Goal: Transaction & Acquisition: Subscribe to service/newsletter

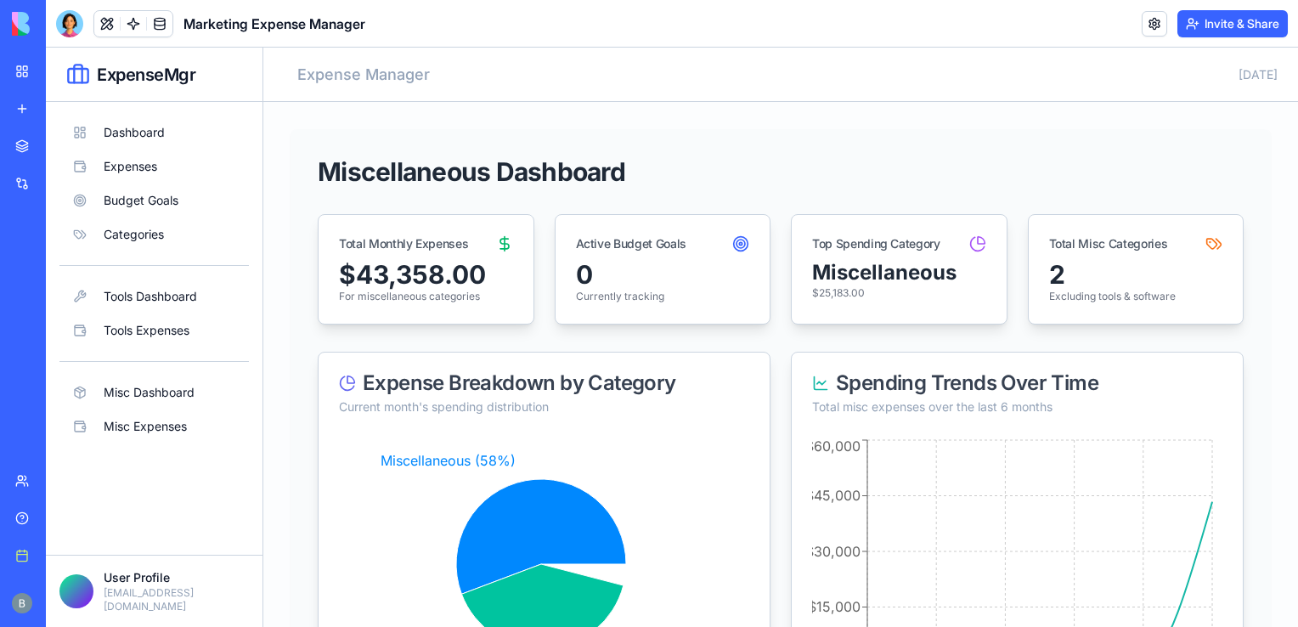
click at [20, 36] on div "BETA" at bounding box center [23, 24] width 36 height 48
click at [27, 30] on img at bounding box center [64, 24] width 105 height 24
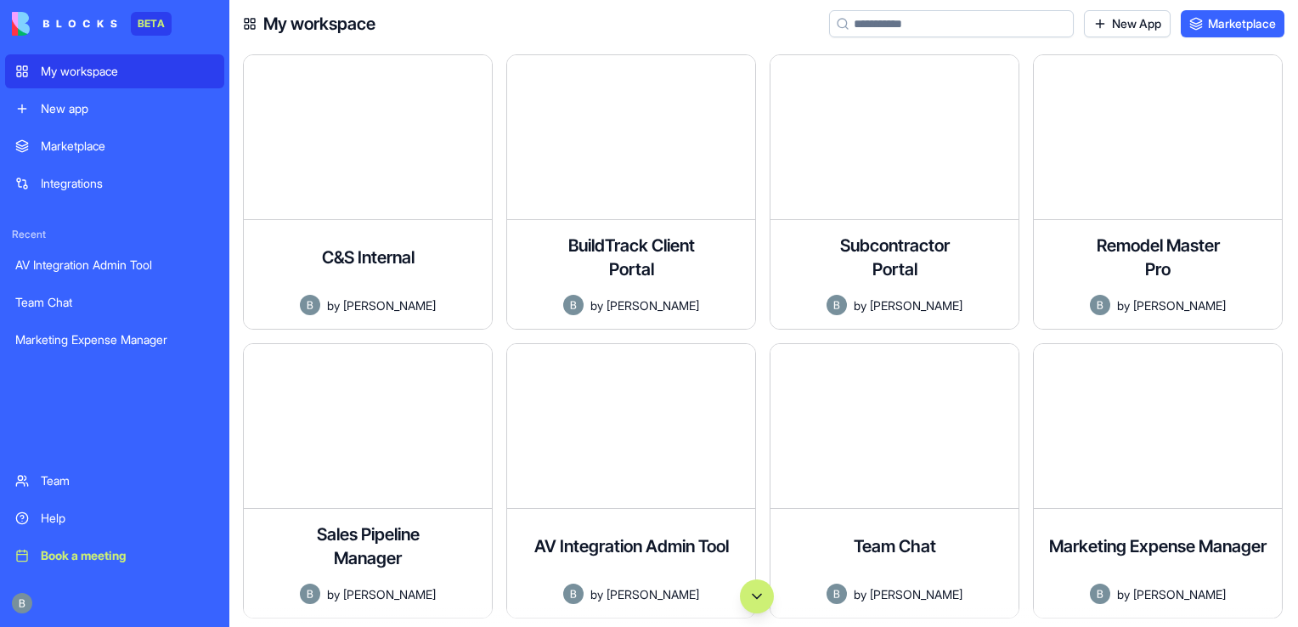
click at [1285, 121] on div "Remodel Master Pro A comprehensive project management application for remodelin…" at bounding box center [1164, 198] width 263 height 289
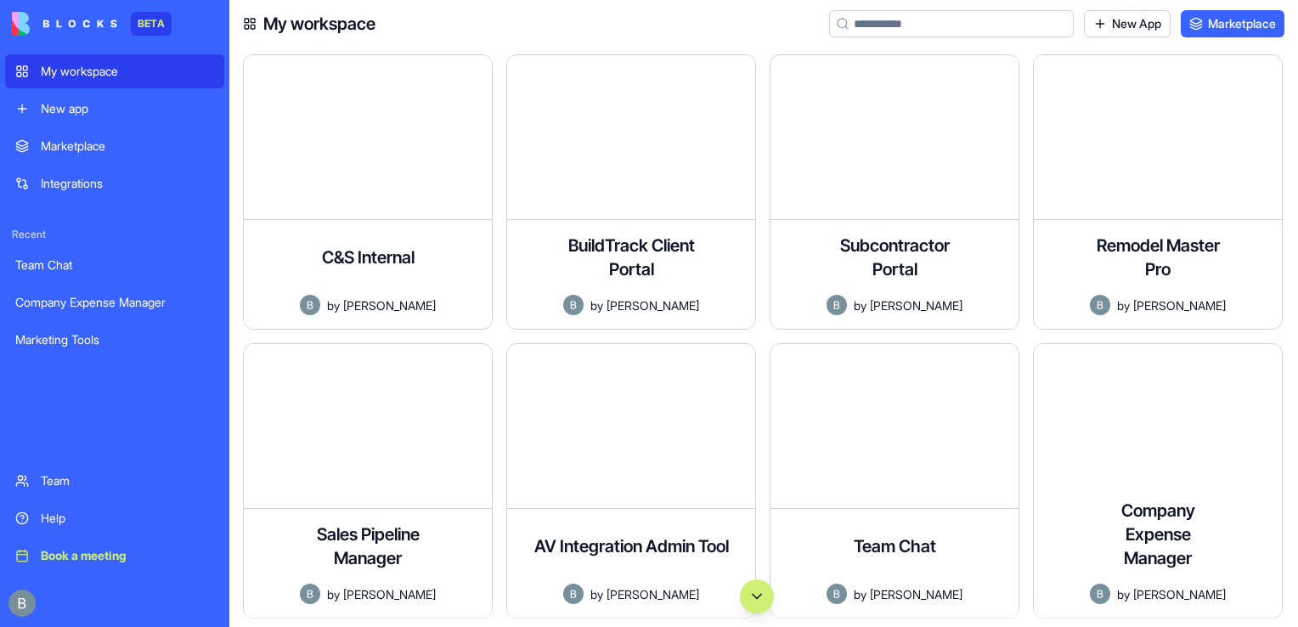
click at [48, 527] on link "Help" at bounding box center [114, 518] width 219 height 34
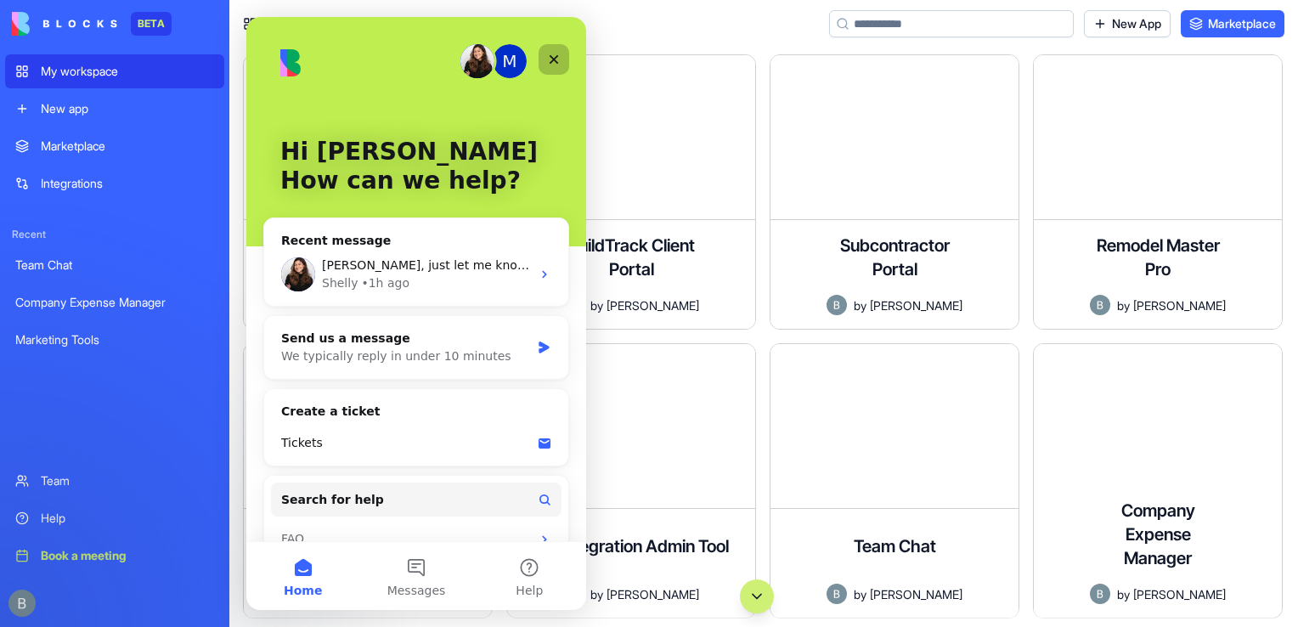
click at [550, 57] on icon "Close" at bounding box center [554, 60] width 14 height 14
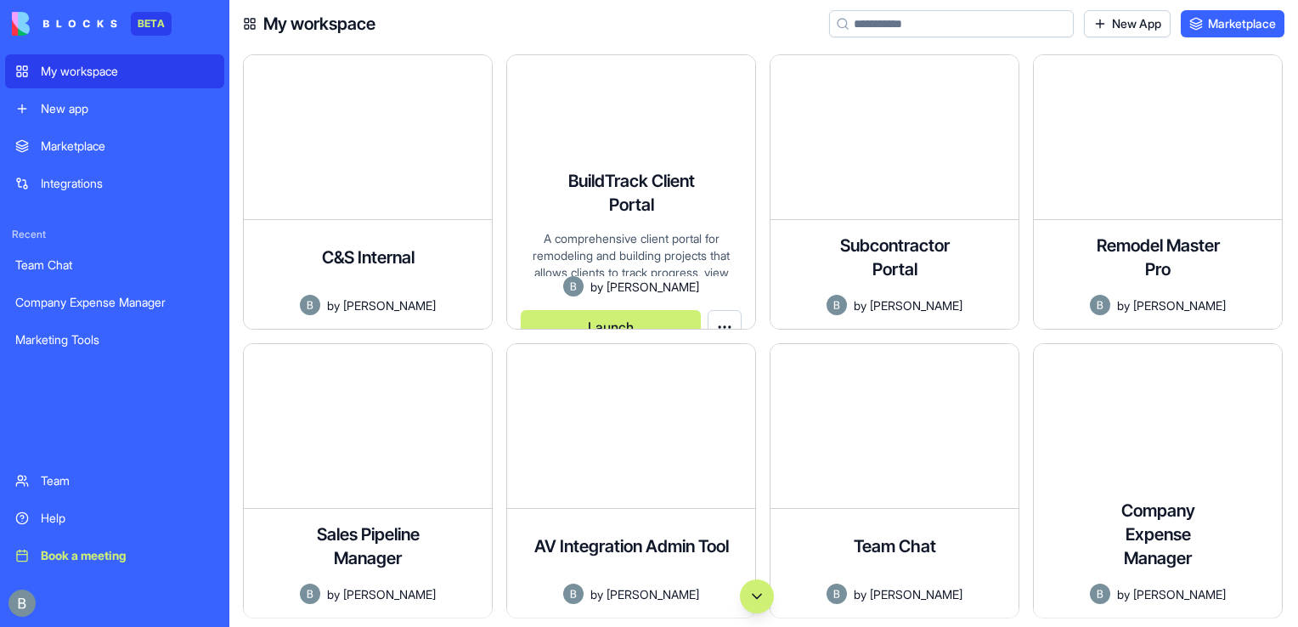
click at [724, 37] on div "My workspace New App Marketplace" at bounding box center [763, 24] width 1068 height 48
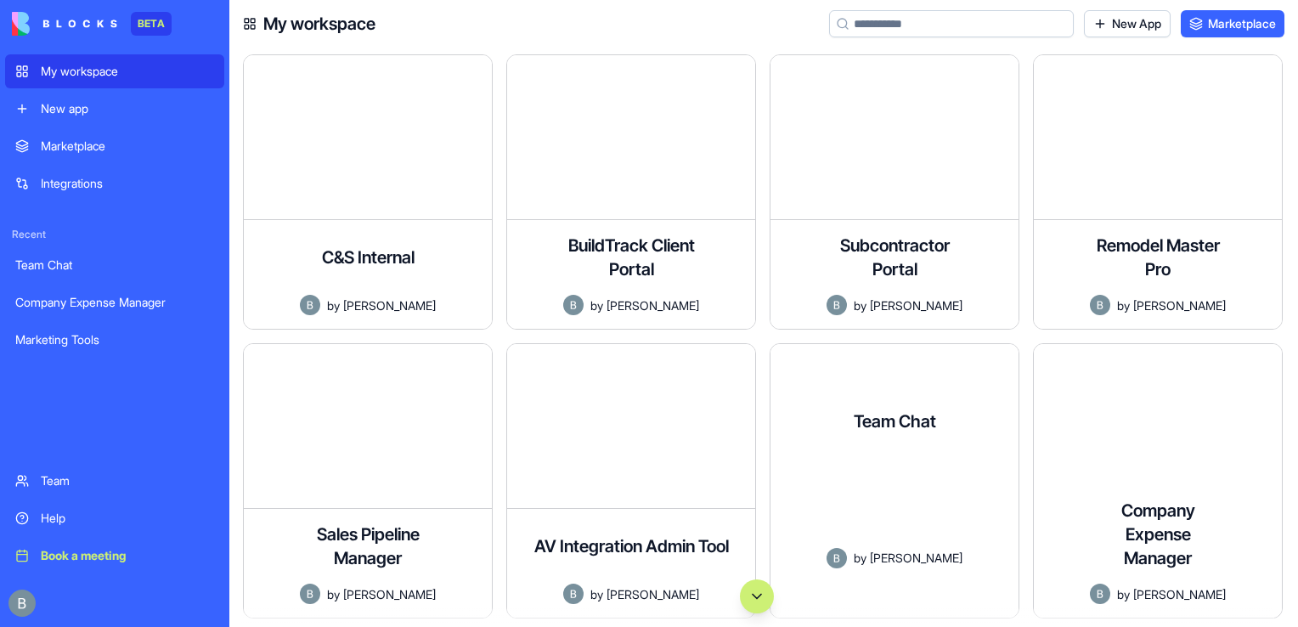
click at [759, 609] on button "Scroll to bottom" at bounding box center [757, 596] width 34 height 34
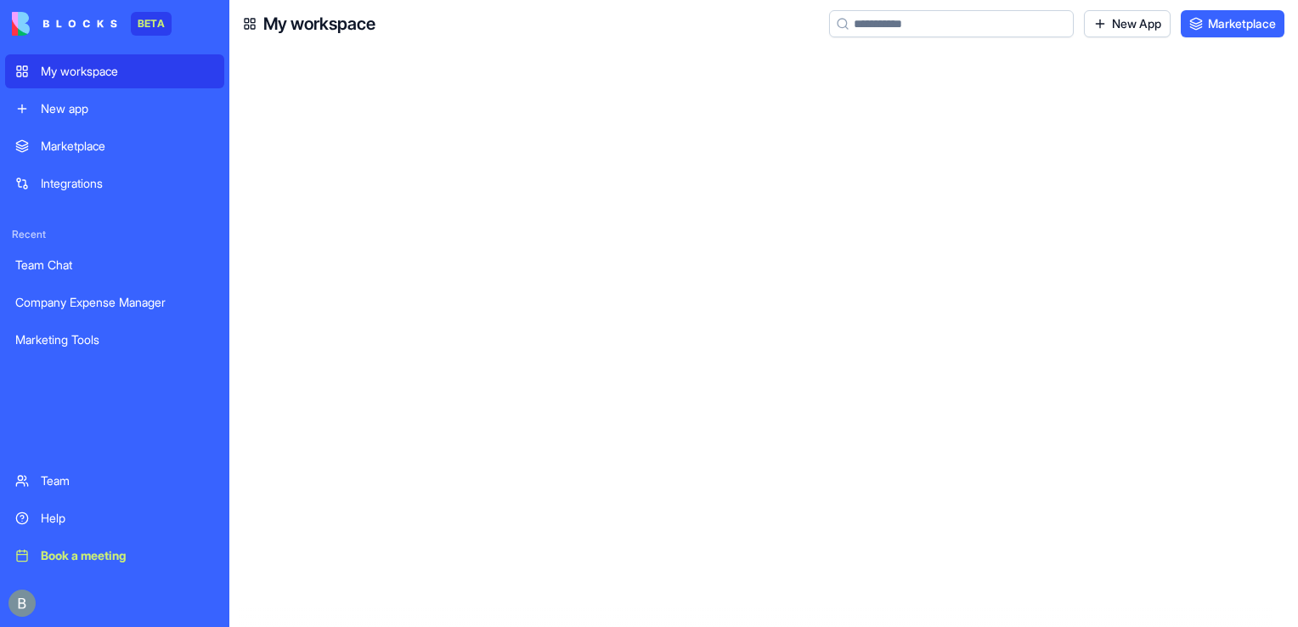
scroll to position [582, 0]
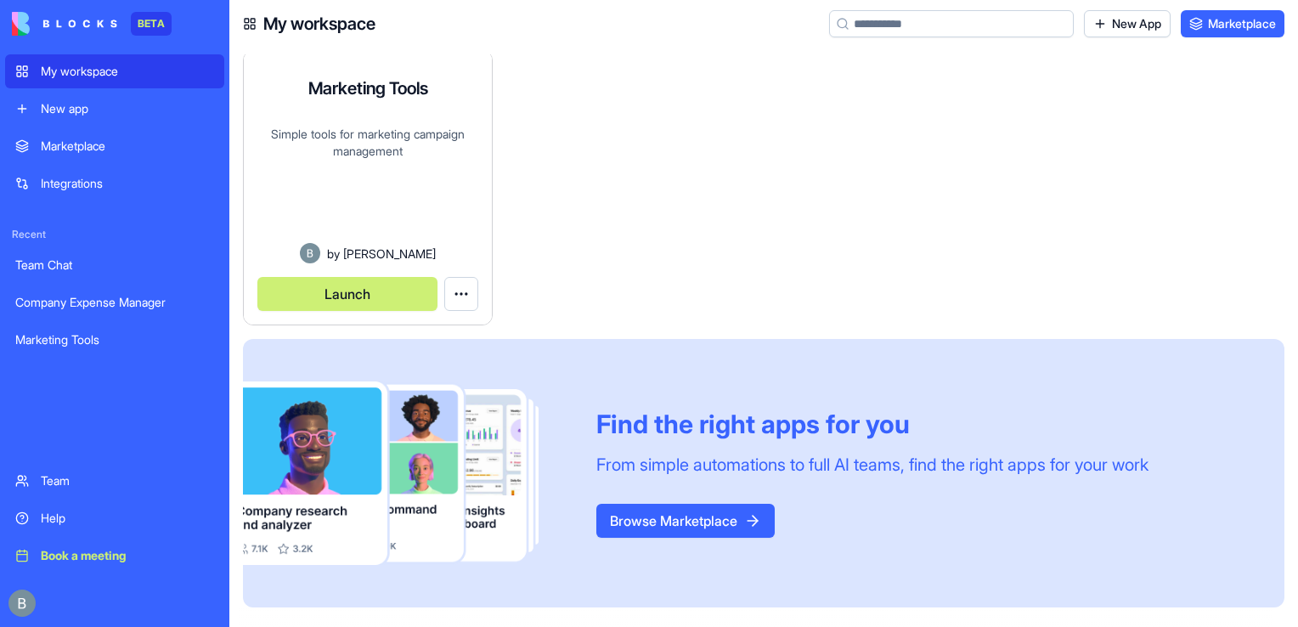
click at [366, 295] on button "Launch" at bounding box center [347, 294] width 180 height 34
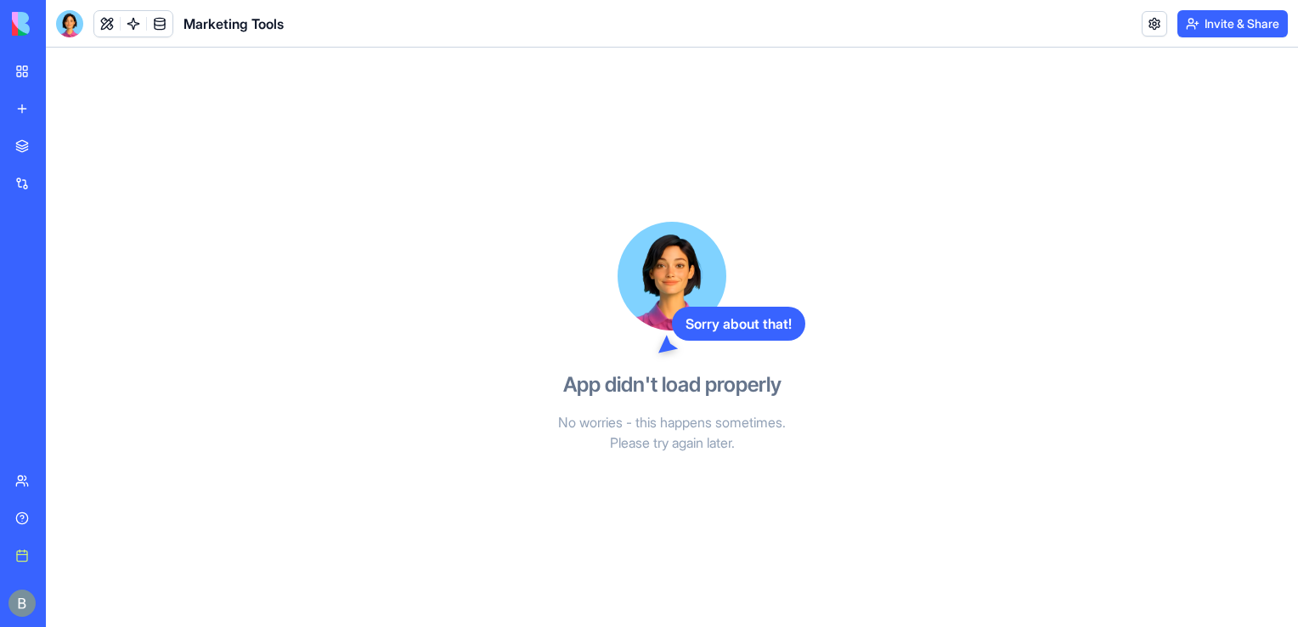
drag, startPoint x: 801, startPoint y: 87, endPoint x: 358, endPoint y: 207, distance: 458.6
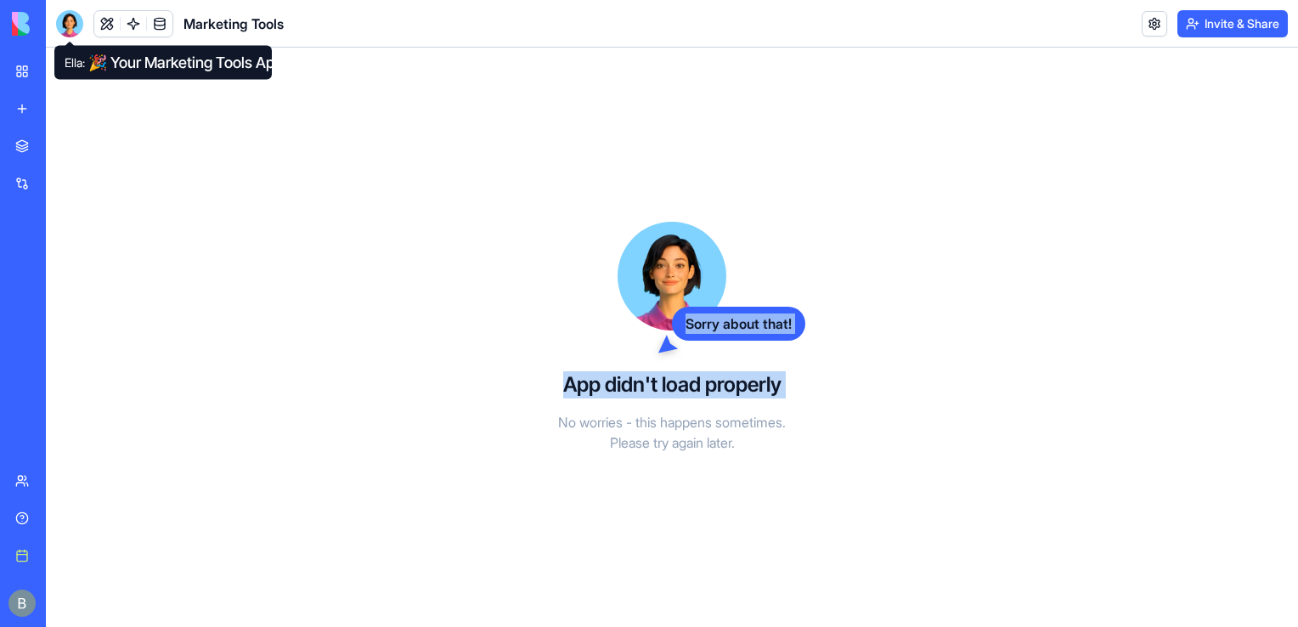
click at [69, 14] on div at bounding box center [69, 23] width 27 height 27
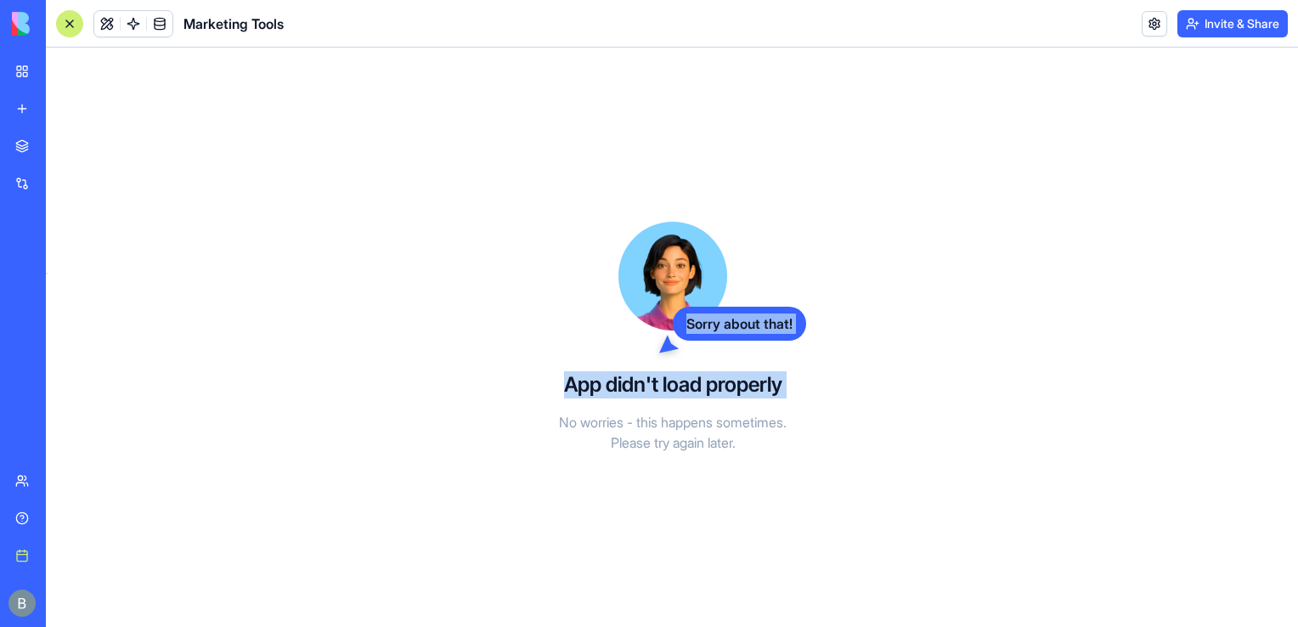
scroll to position [1522, 0]
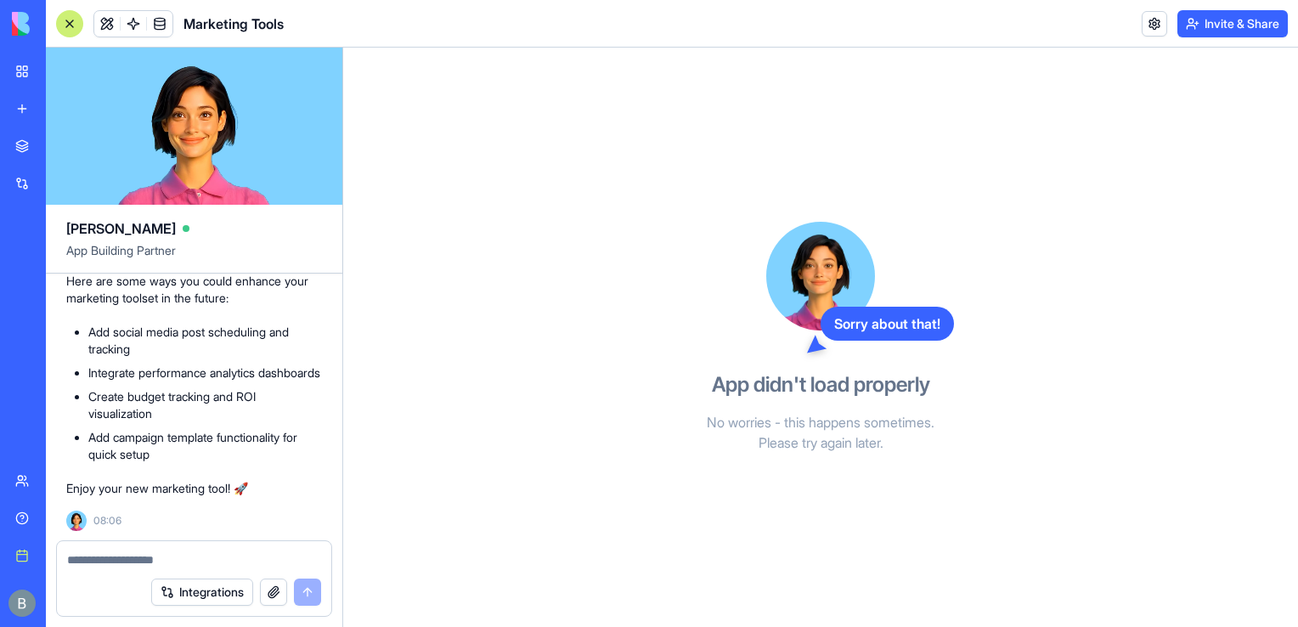
click at [173, 566] on textarea at bounding box center [194, 559] width 254 height 17
type textarea "**********"
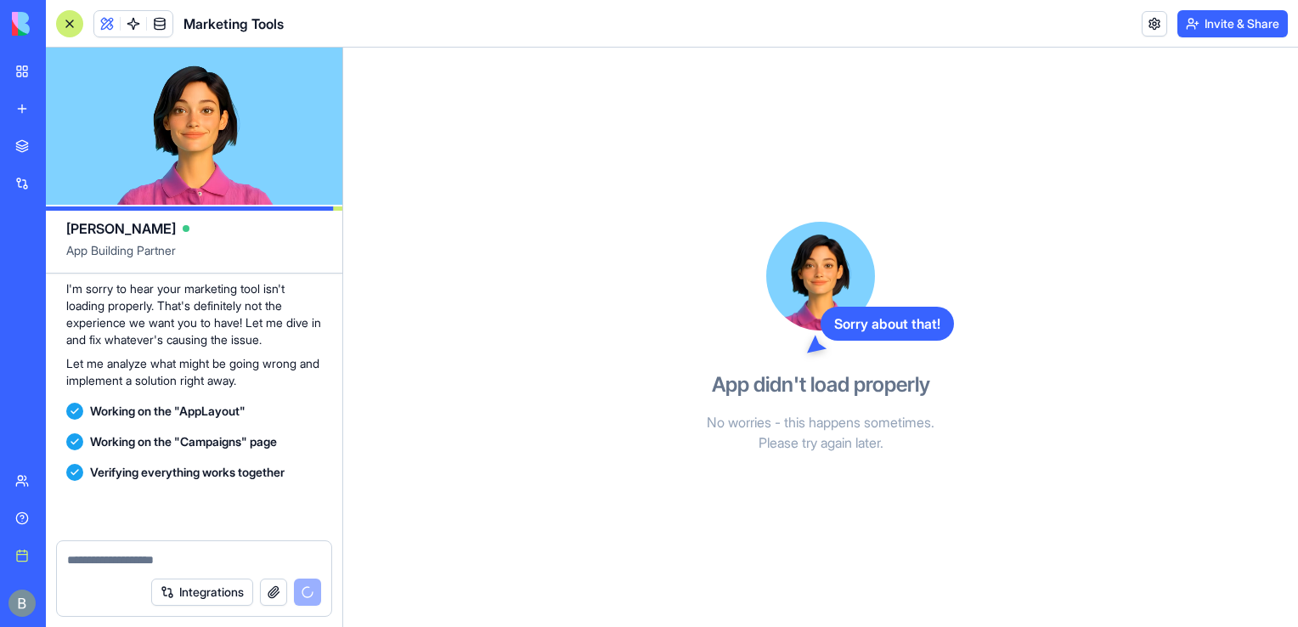
scroll to position [2347, 0]
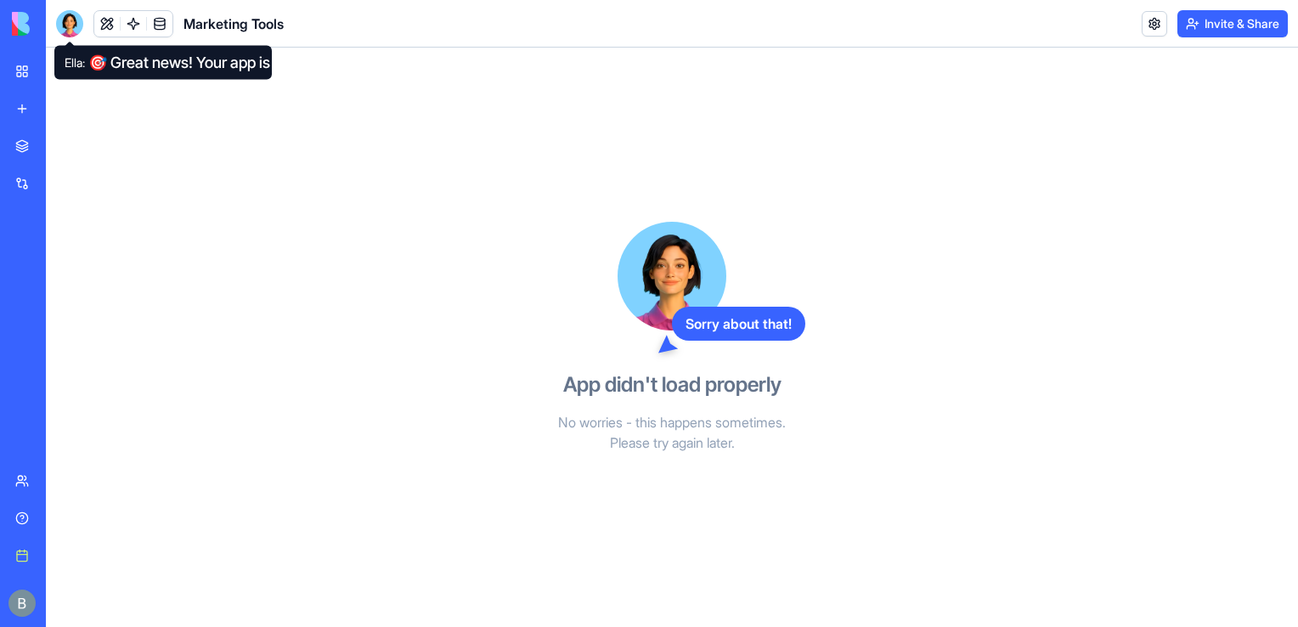
click at [75, 29] on div at bounding box center [69, 23] width 27 height 27
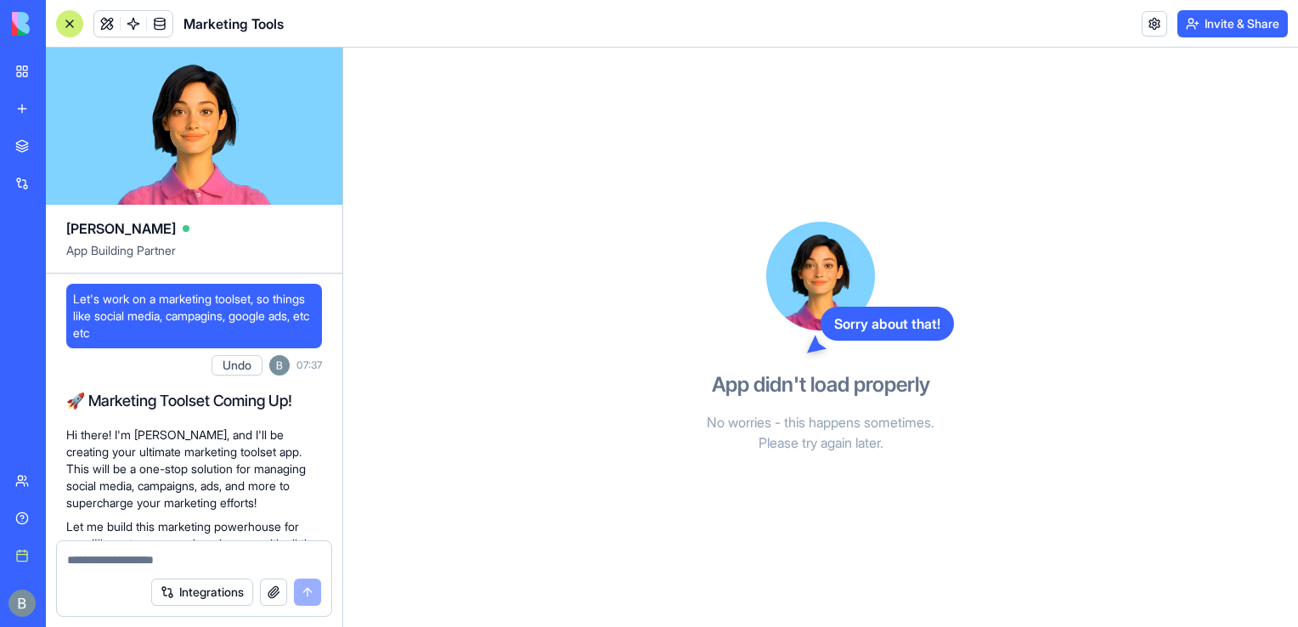
scroll to position [2347, 0]
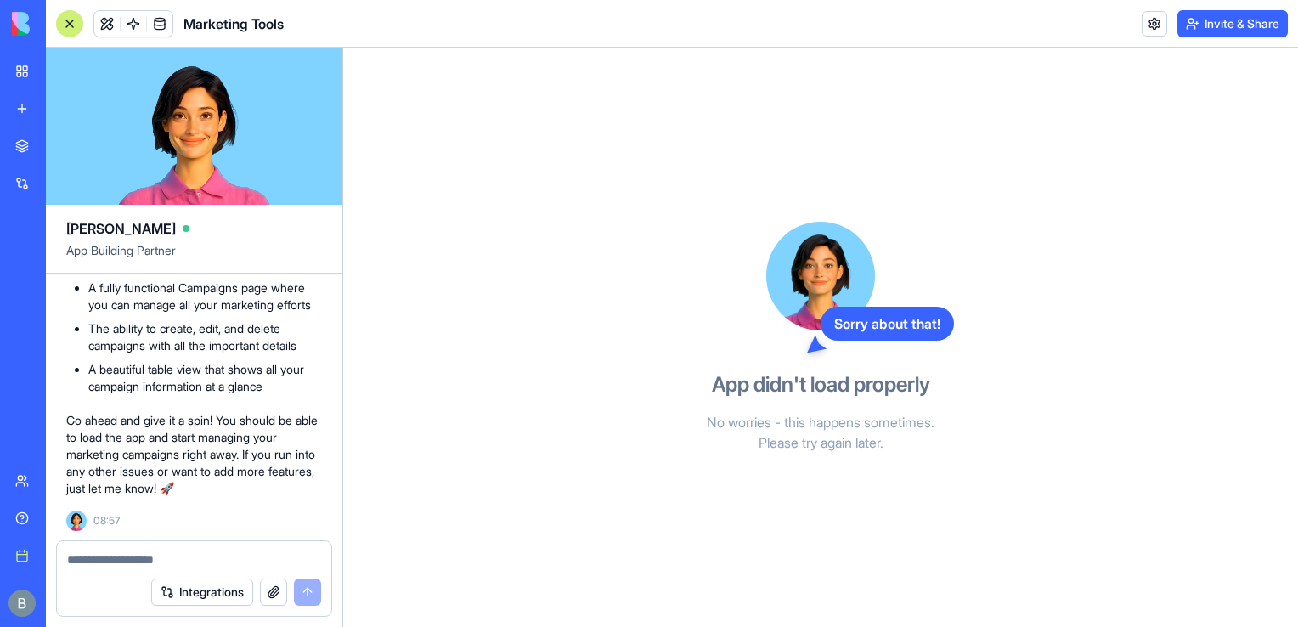
click at [18, 63] on link "My workspace" at bounding box center [39, 71] width 68 height 34
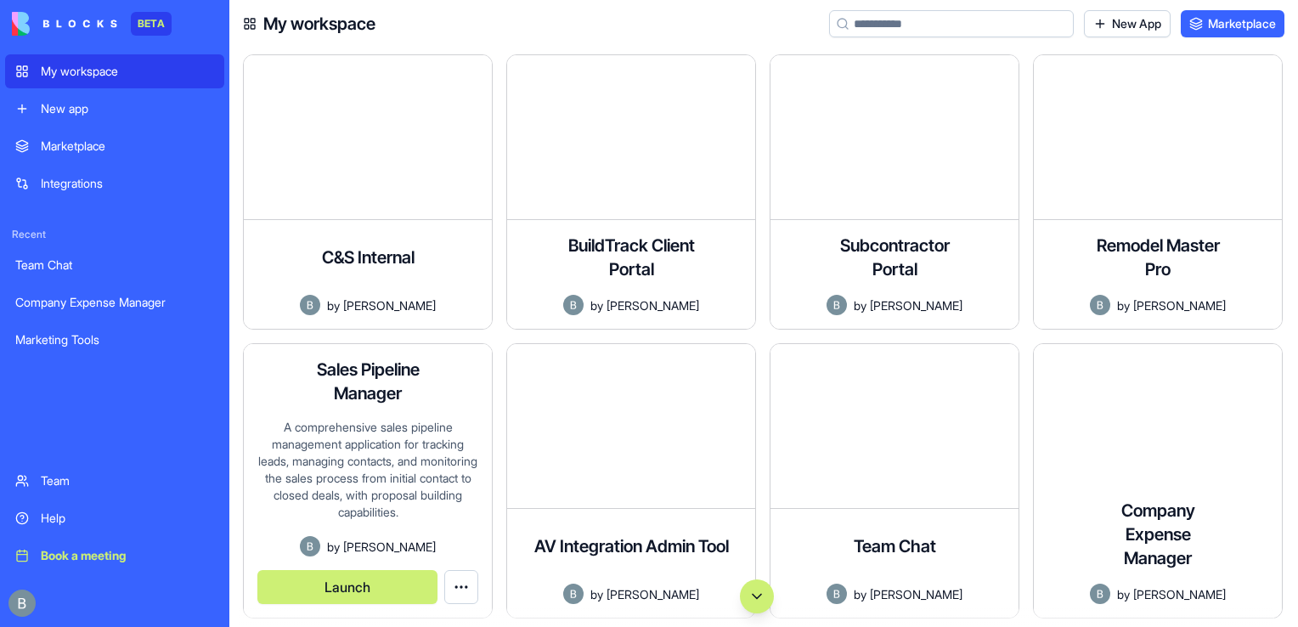
click at [79, 514] on div "Help" at bounding box center [127, 518] width 173 height 17
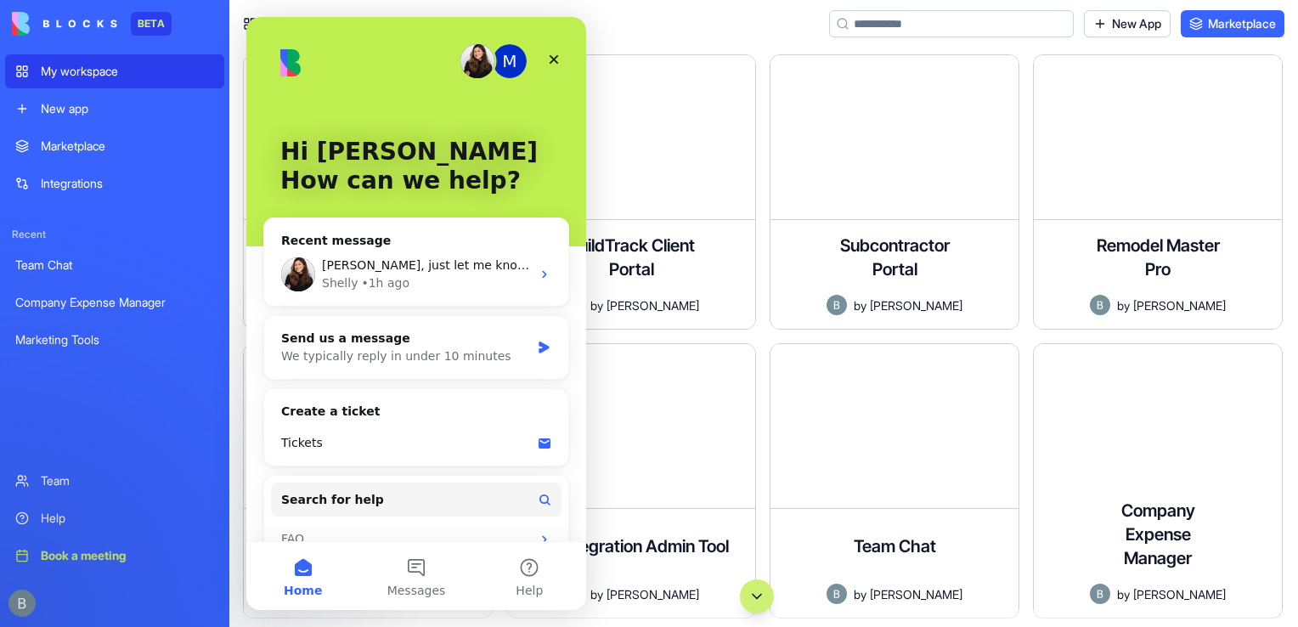
click at [90, 519] on div "Help" at bounding box center [127, 518] width 173 height 17
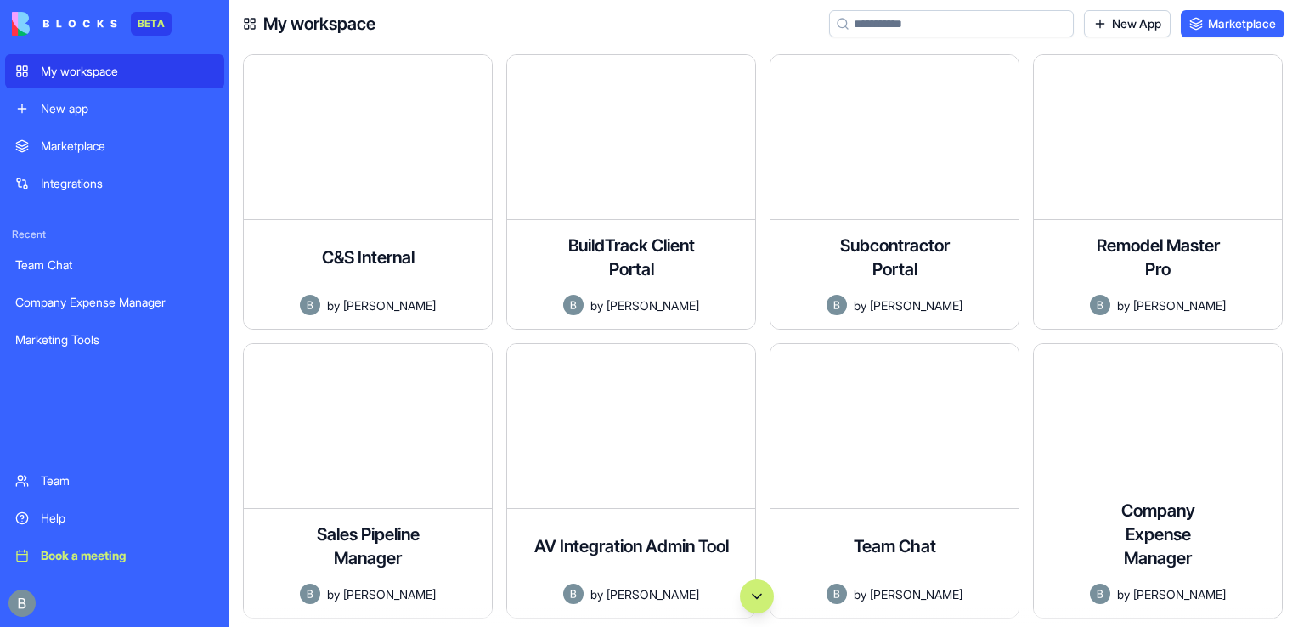
click at [37, 594] on div at bounding box center [114, 603] width 219 height 48
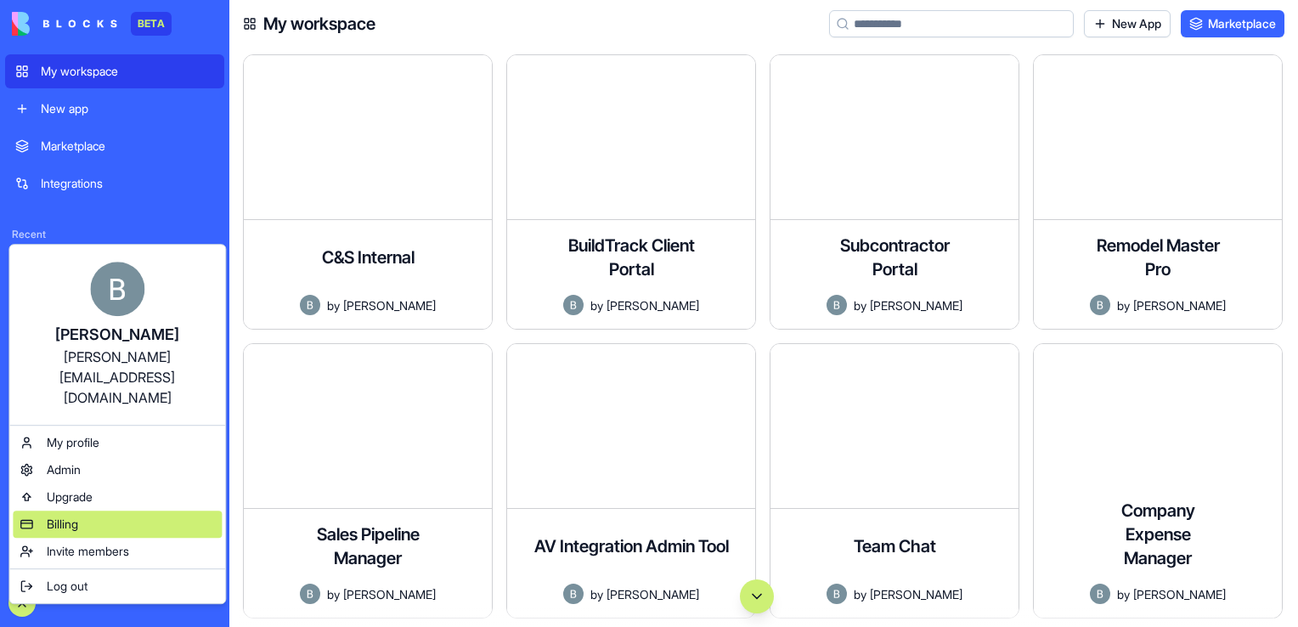
click at [127, 510] on div "Billing" at bounding box center [117, 523] width 209 height 27
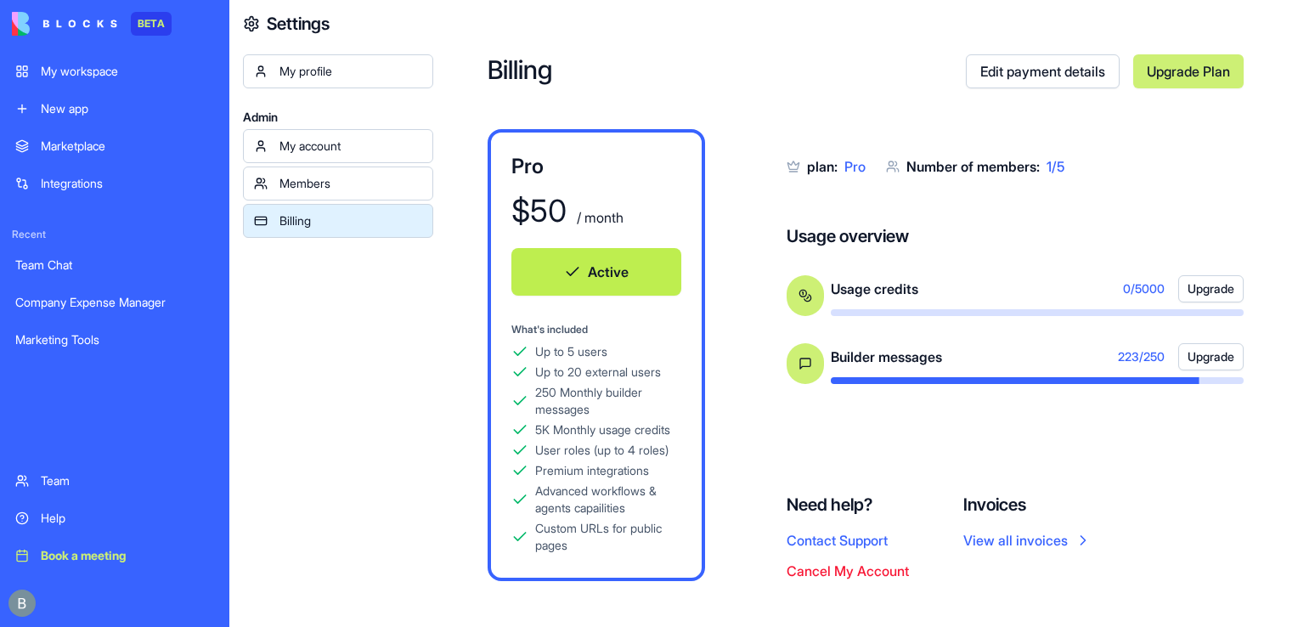
drag, startPoint x: 1297, startPoint y: 223, endPoint x: 1295, endPoint y: 296, distance: 73.1
click at [1295, 296] on div "Billing Edit payment details Upgrade Plan Pro $ 50 / month Active What's includ…" at bounding box center [865, 317] width 865 height 635
click at [1067, 189] on div "plan: Pro Number of members: 1 / 5 Usage overview Usage credits 0 / 5000 Upgrad…" at bounding box center [1014, 292] width 457 height 326
click at [1178, 80] on link "Upgrade Plan" at bounding box center [1188, 71] width 110 height 34
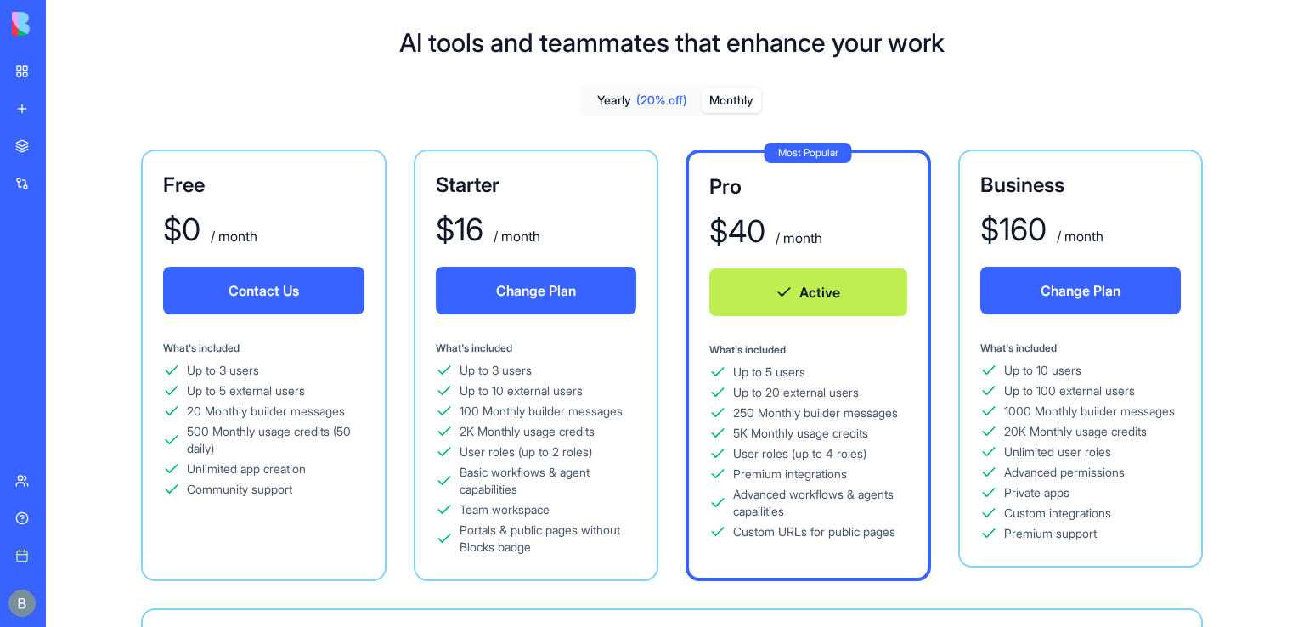
click at [710, 104] on button "Monthly" at bounding box center [730, 100] width 59 height 25
click at [719, 90] on button "Monthly" at bounding box center [730, 100] width 59 height 25
click at [720, 91] on button "Monthly" at bounding box center [730, 100] width 59 height 25
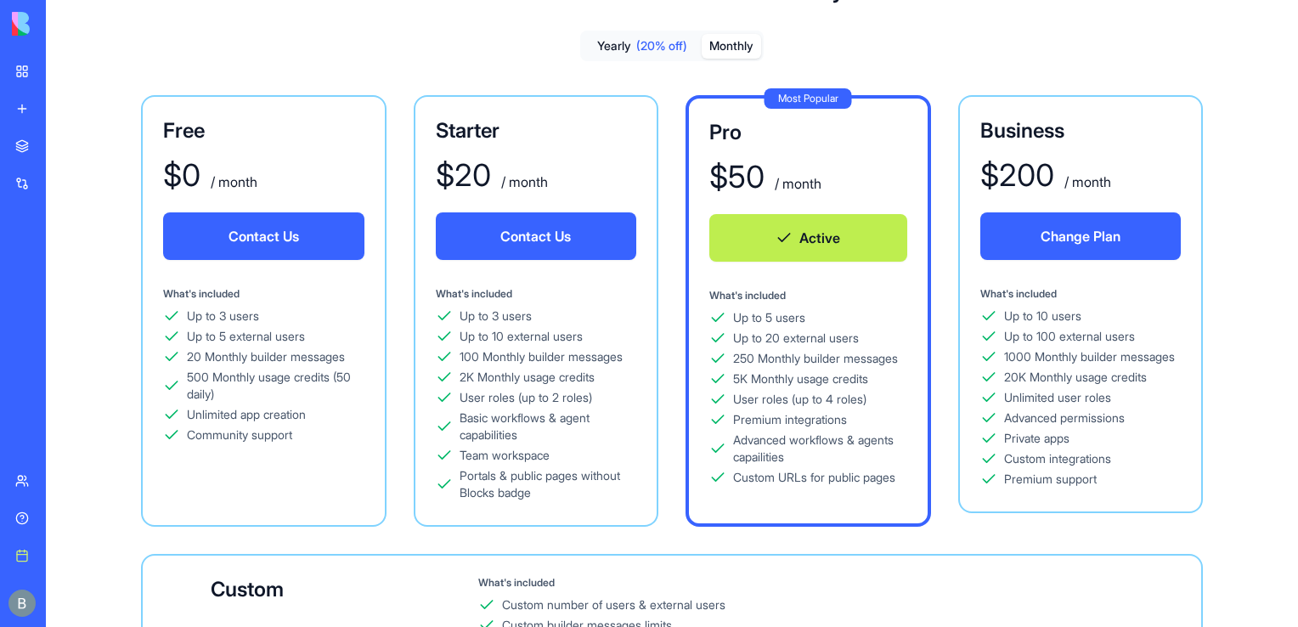
drag, startPoint x: 1017, startPoint y: 144, endPoint x: 1170, endPoint y: 626, distance: 506.0
click at [1170, 626] on html "BETA My workspace New app Marketplace Integrations Recent Team Chat Company Exp…" at bounding box center [649, 313] width 1298 height 627
drag, startPoint x: 1170, startPoint y: 626, endPoint x: 1024, endPoint y: 469, distance: 214.5
click at [1024, 467] on div "Custom integrations" at bounding box center [1057, 458] width 107 height 17
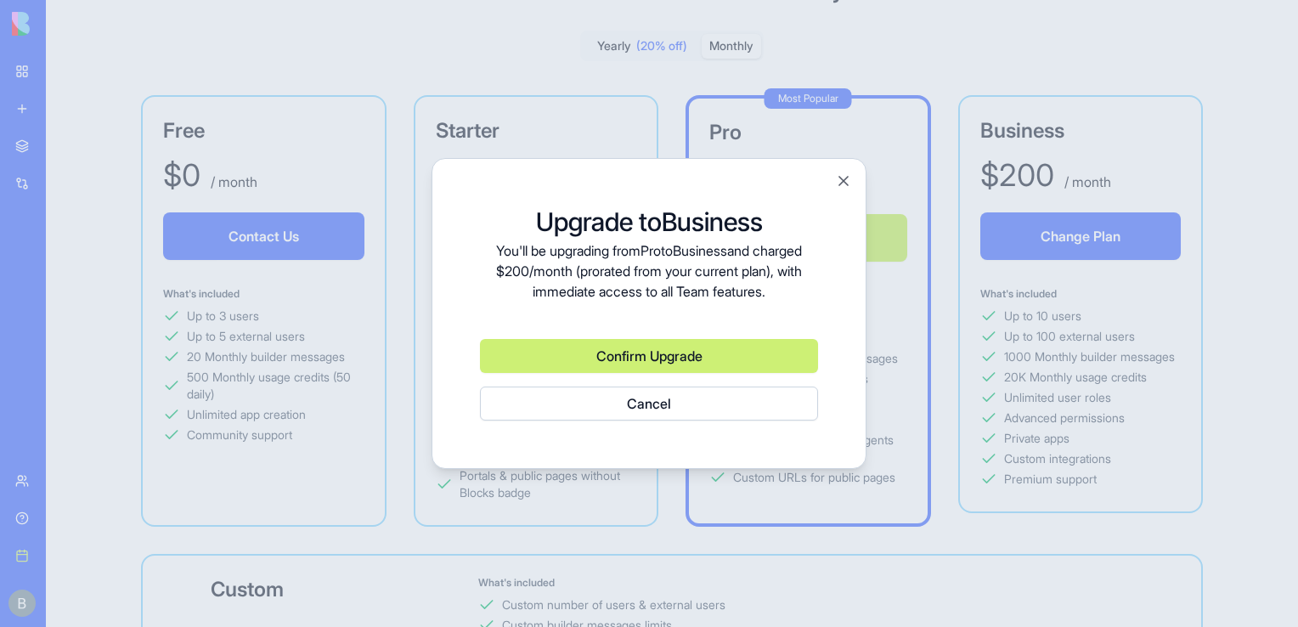
click at [965, 369] on div at bounding box center [649, 313] width 1298 height 627
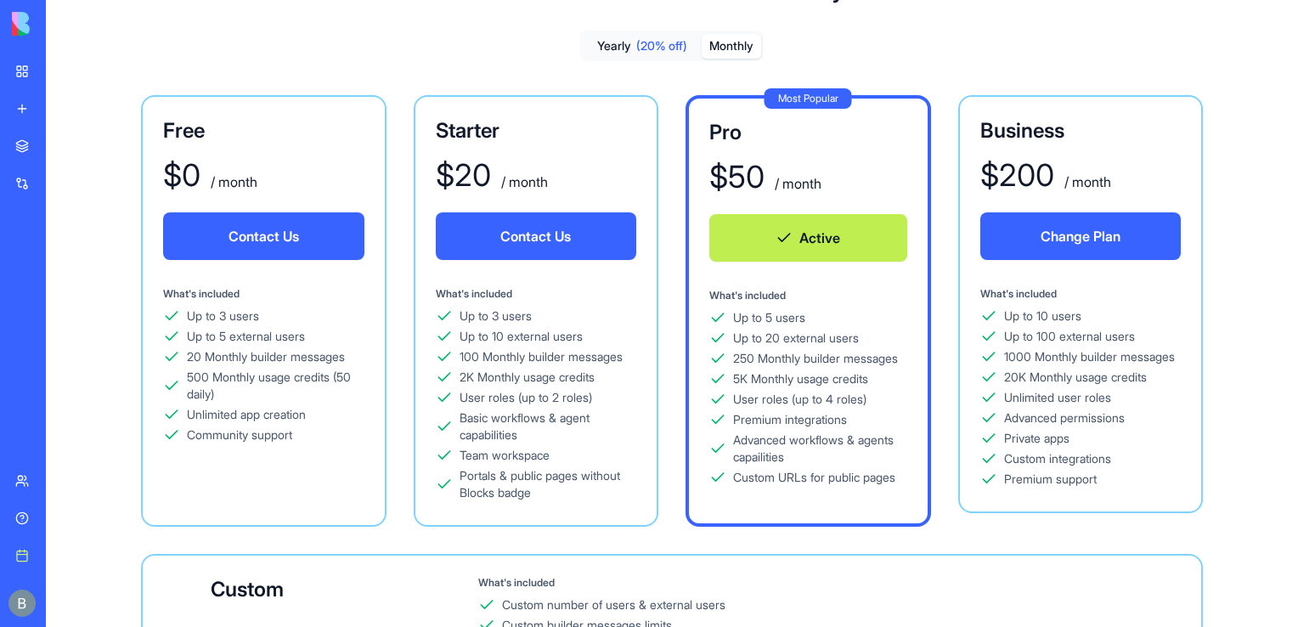
click at [928, 357] on div "Most Popular Pro $ 50 / month Active What's included Up to 5 users Up to 20 ext…" at bounding box center [807, 310] width 245 height 431
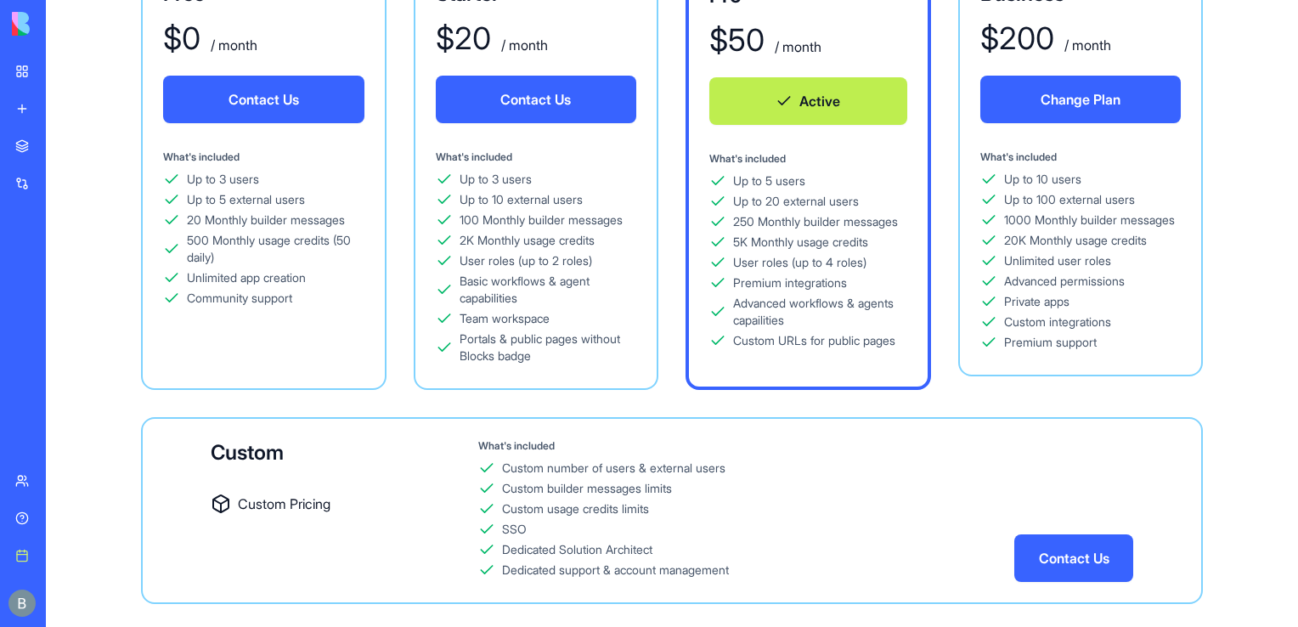
scroll to position [268, 0]
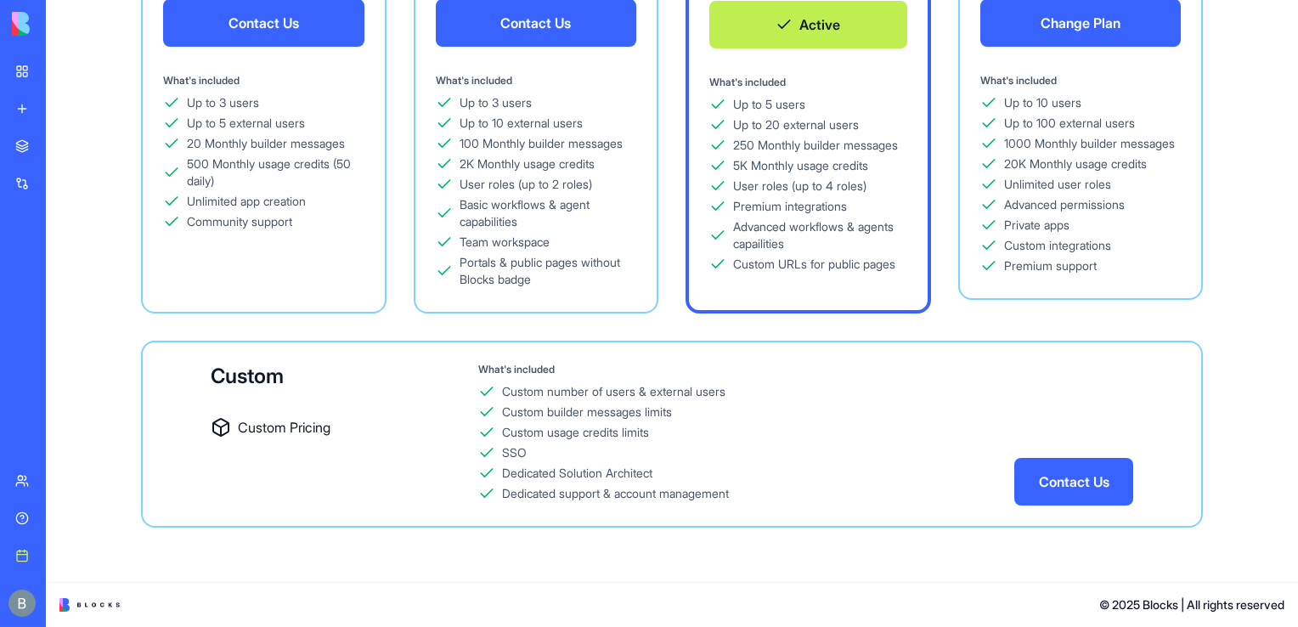
drag, startPoint x: 930, startPoint y: 354, endPoint x: 937, endPoint y: 321, distance: 33.8
click at [937, 321] on div "Free $ 0 / month Contact Us What's included Up to 3 users Up to 5 external user…" at bounding box center [671, 204] width 1197 height 645
drag, startPoint x: 937, startPoint y: 321, endPoint x: 1255, endPoint y: 262, distance: 323.8
click at [1255, 262] on div "Free $ 0 / month Contact Us What's included Up to 3 users Up to 5 external user…" at bounding box center [671, 204] width 1197 height 645
click at [26, 74] on link "My workspace" at bounding box center [39, 71] width 68 height 34
